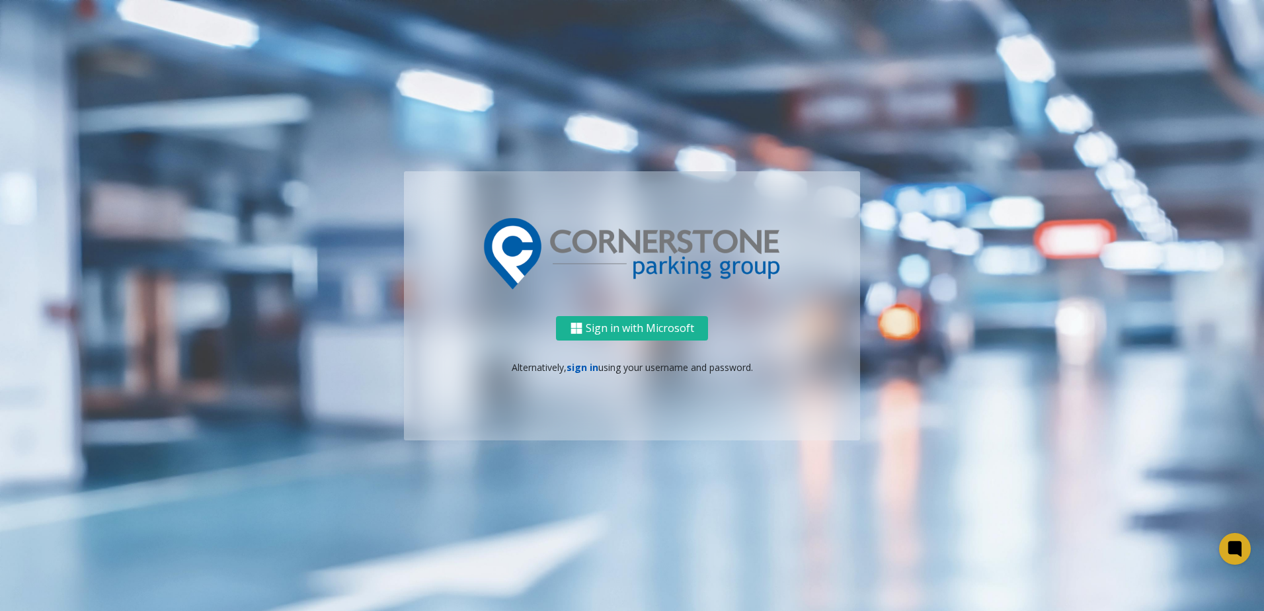
click at [586, 362] on link "sign in" at bounding box center [582, 367] width 32 height 13
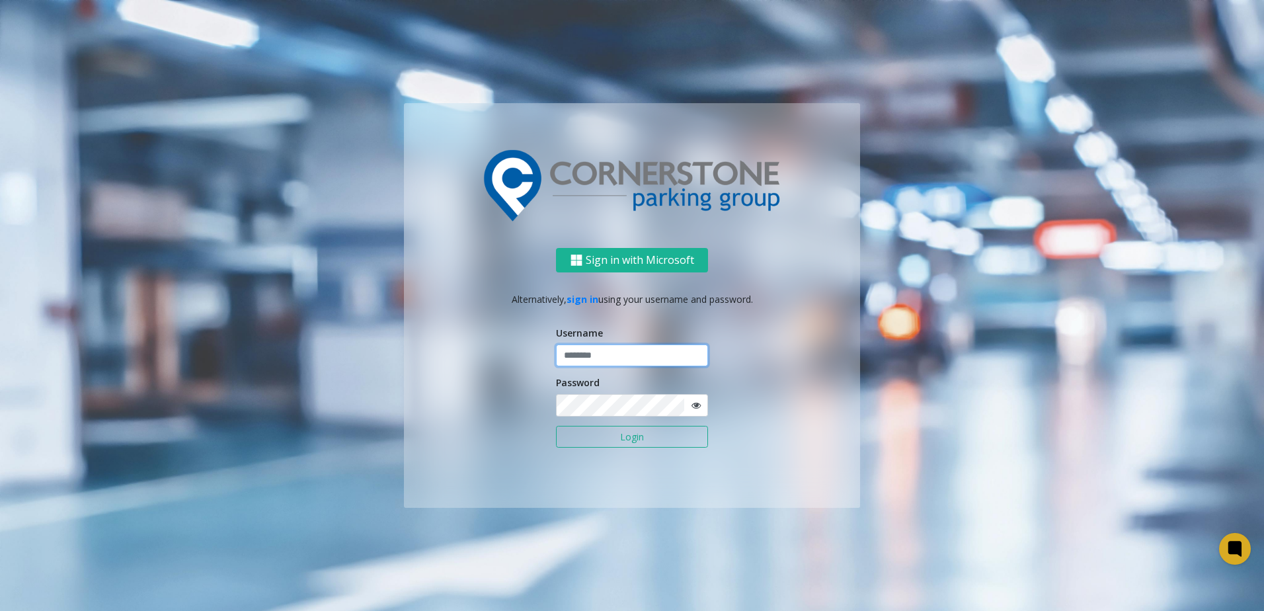
click at [590, 348] on input "text" at bounding box center [632, 355] width 152 height 22
type input "**********"
click at [556, 426] on button "Login" at bounding box center [632, 437] width 152 height 22
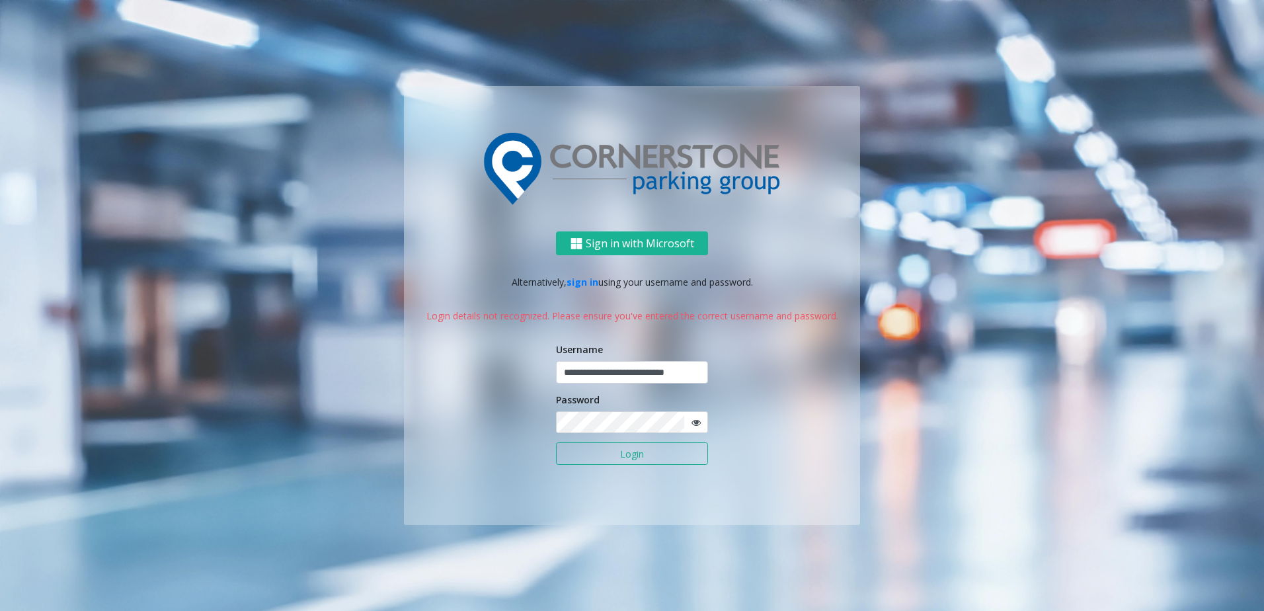
click at [702, 430] on span at bounding box center [695, 422] width 24 height 22
click at [701, 420] on span at bounding box center [695, 422] width 24 height 22
click at [695, 420] on icon at bounding box center [695, 422] width 9 height 9
click at [550, 424] on div "**********" at bounding box center [632, 377] width 456 height 293
click at [556, 442] on button "Login" at bounding box center [632, 453] width 152 height 22
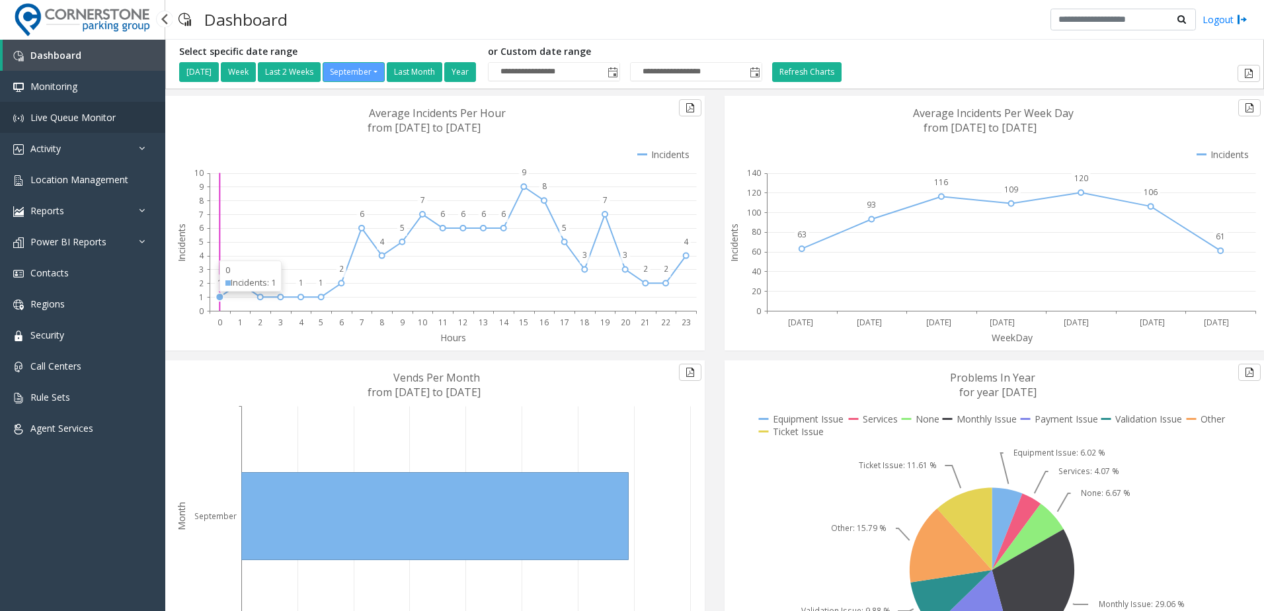
click at [90, 122] on span "Live Queue Monitor" at bounding box center [72, 117] width 85 height 13
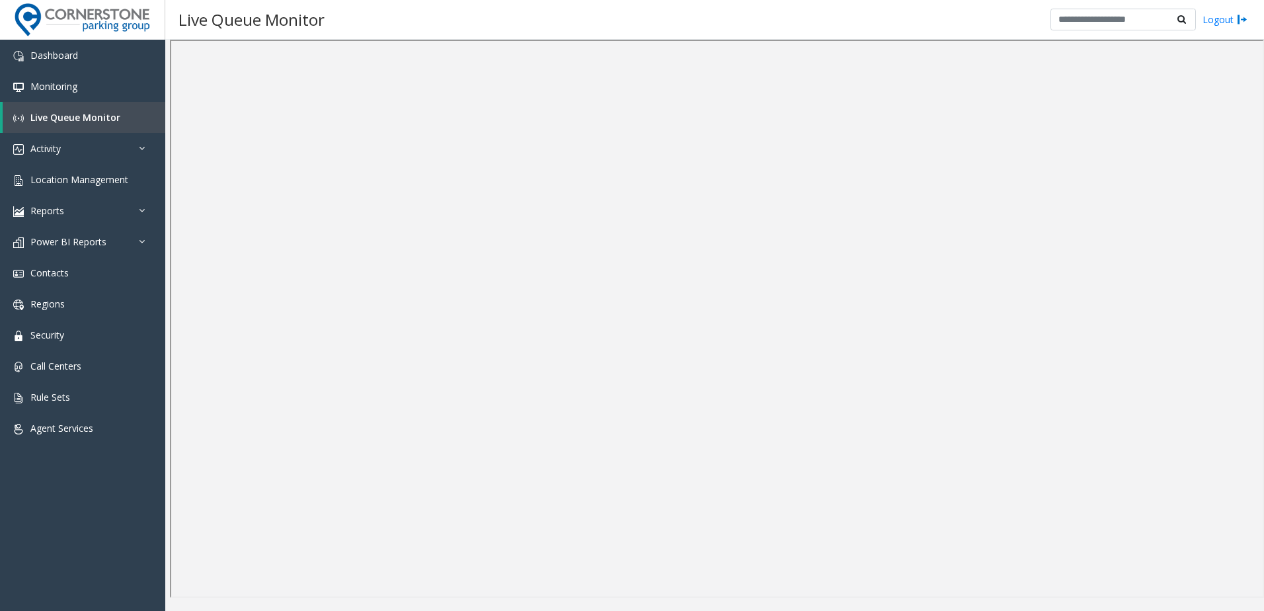
click at [873, 32] on div "Live Queue Monitor Logout" at bounding box center [714, 20] width 1099 height 40
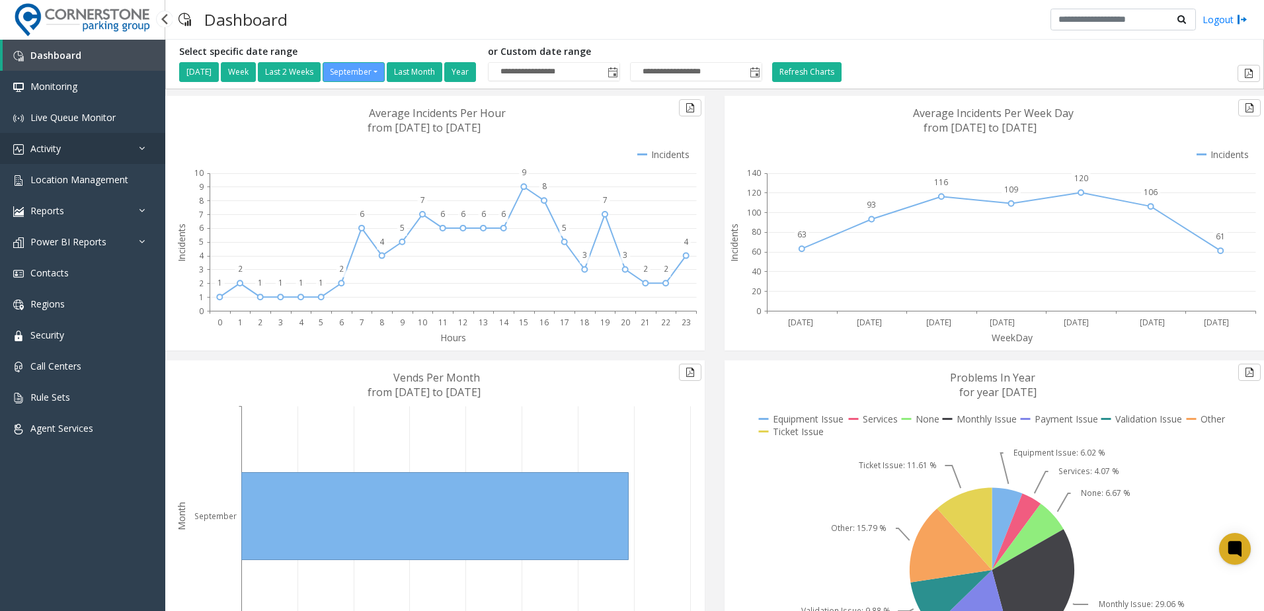
click at [126, 161] on link "Activity" at bounding box center [82, 148] width 165 height 31
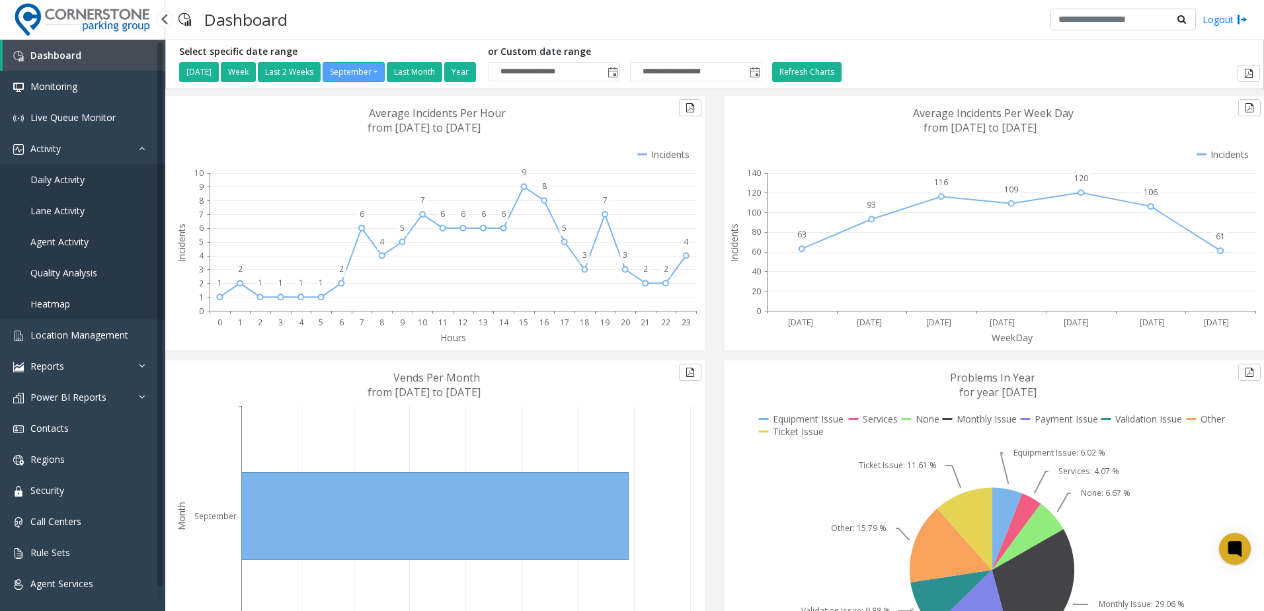
click at [135, 174] on link "Daily Activity" at bounding box center [82, 179] width 165 height 31
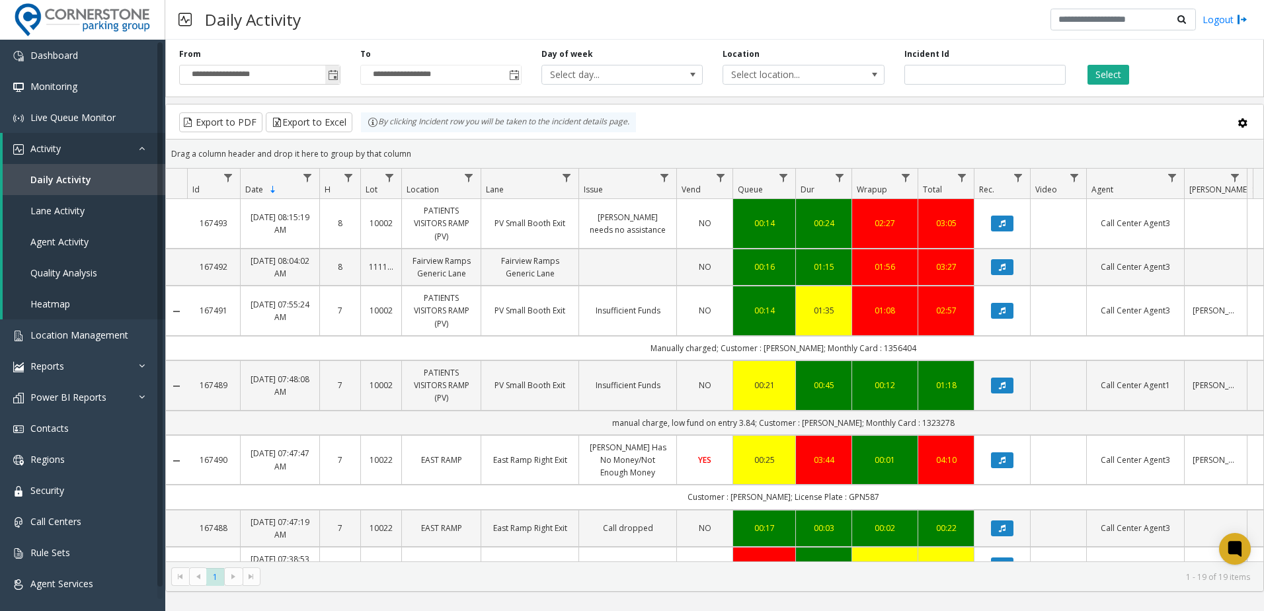
click at [327, 75] on span "Toggle popup" at bounding box center [332, 74] width 15 height 21
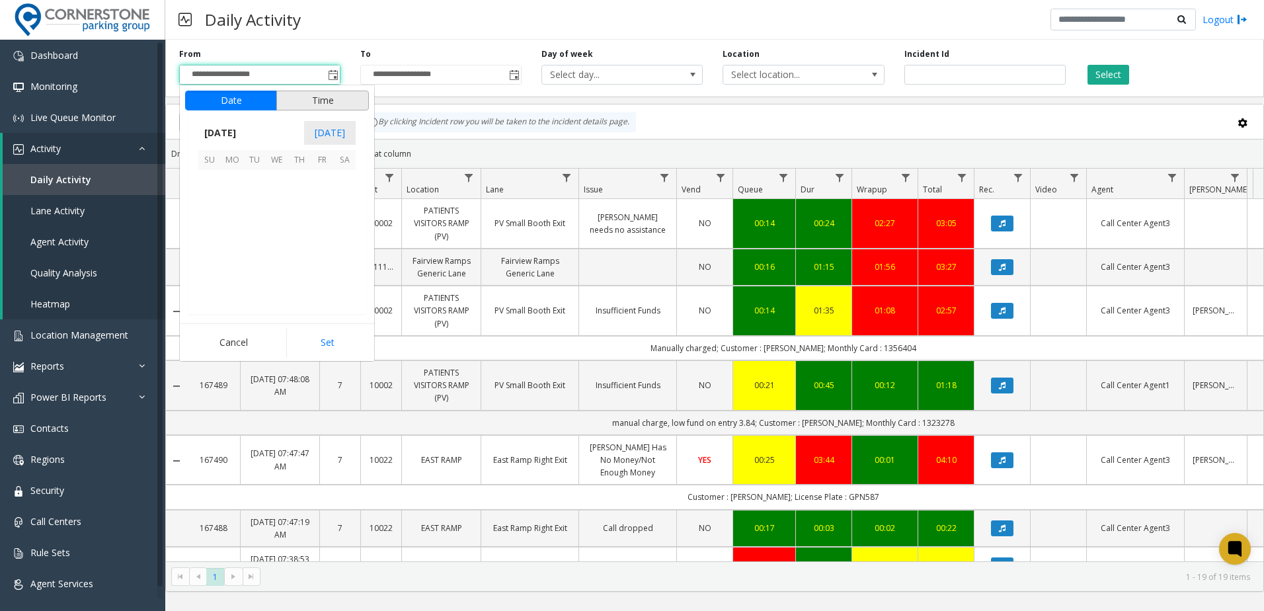
scroll to position [237226, 0]
click at [321, 251] on span "26" at bounding box center [322, 248] width 22 height 22
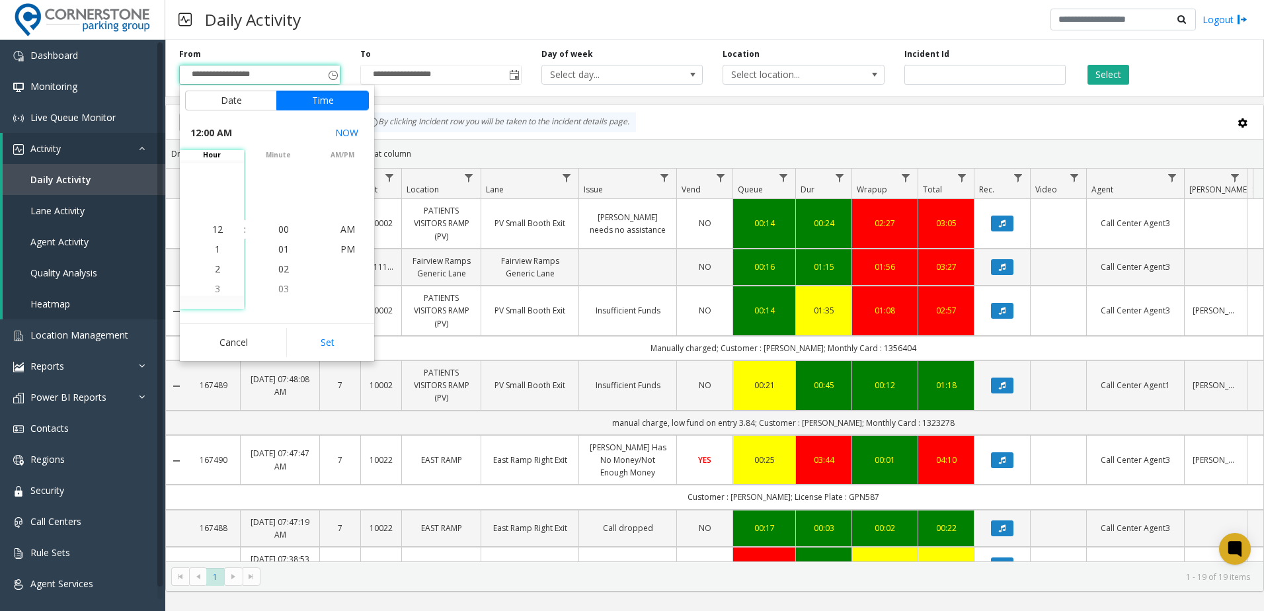
click at [319, 340] on button "Set" at bounding box center [327, 342] width 83 height 29
type input "**********"
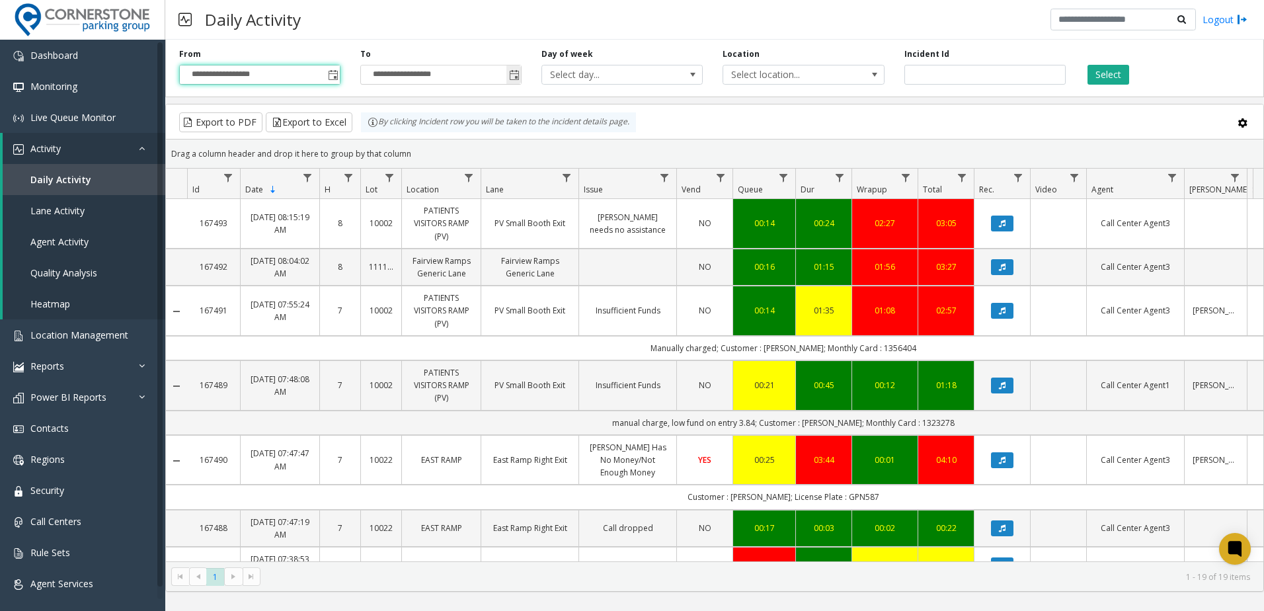
click at [516, 73] on span "Toggle popup" at bounding box center [514, 75] width 11 height 11
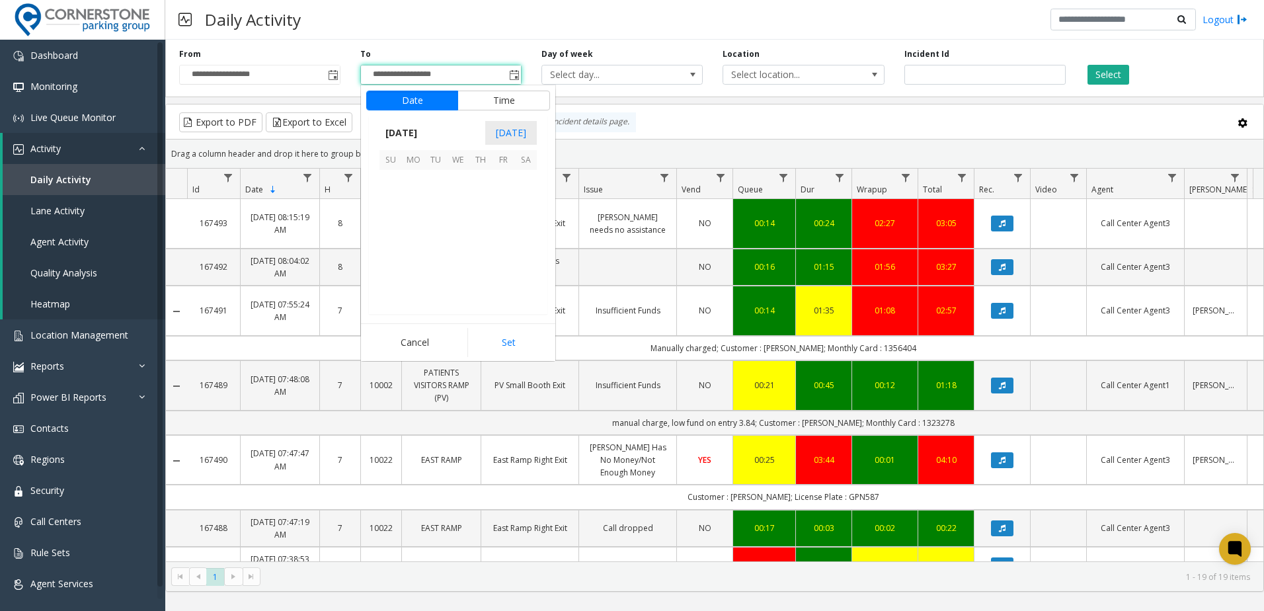
scroll to position [20, 0]
click at [401, 266] on span "28" at bounding box center [390, 271] width 22 height 22
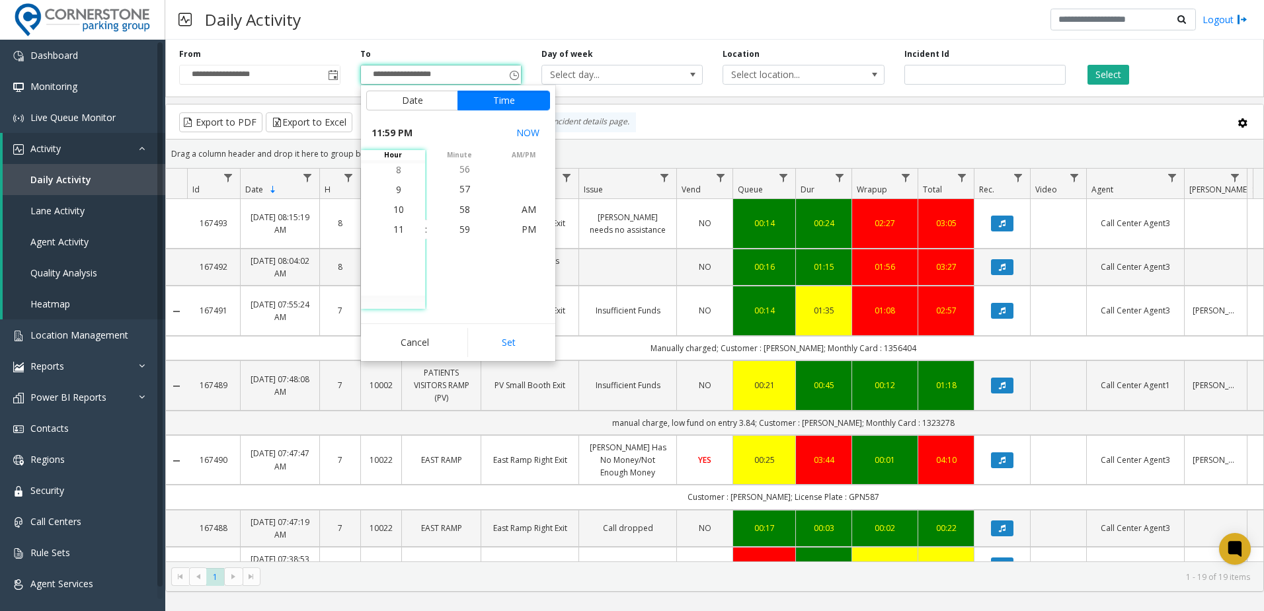
click at [512, 342] on button "Set" at bounding box center [508, 342] width 83 height 29
type input "**********"
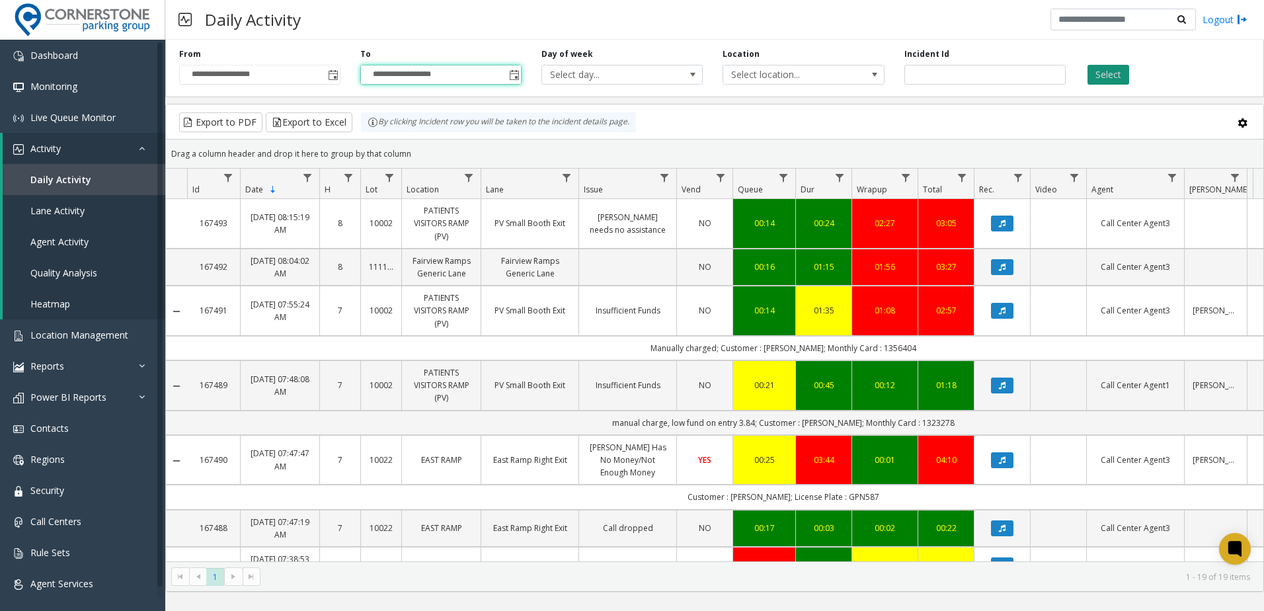
click at [1106, 71] on button "Select" at bounding box center [1108, 75] width 42 height 20
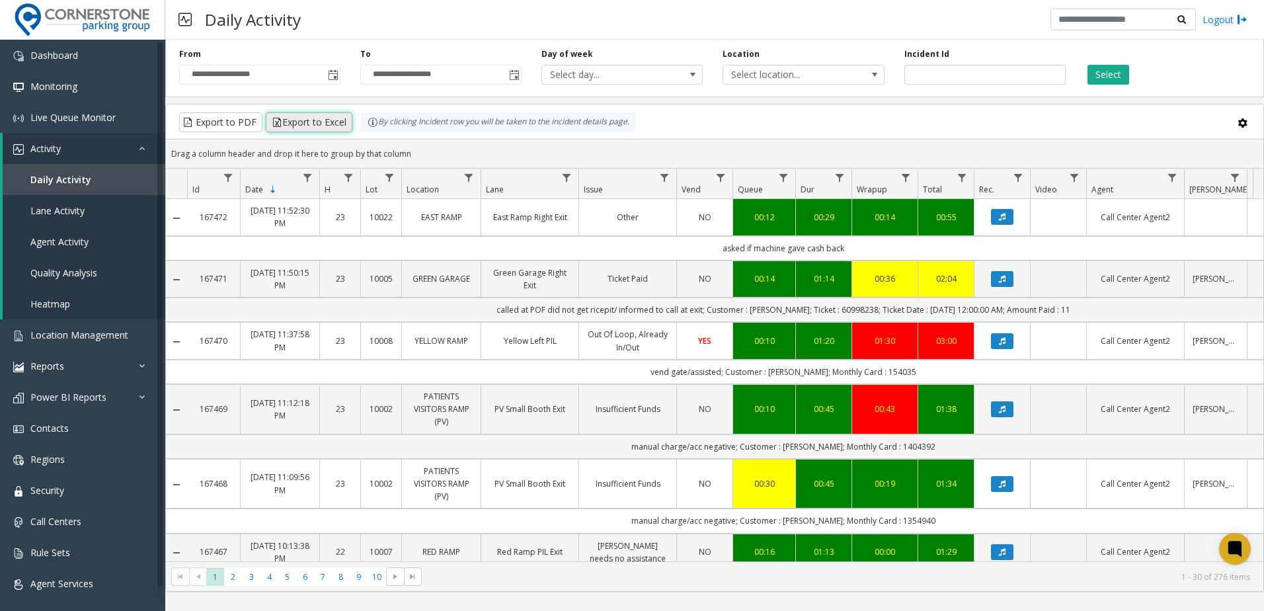
click at [332, 125] on button "Export to Excel" at bounding box center [309, 122] width 87 height 20
click at [750, 21] on div "Daily Activity Logout" at bounding box center [714, 20] width 1099 height 40
